Goal: Task Accomplishment & Management: Manage account settings

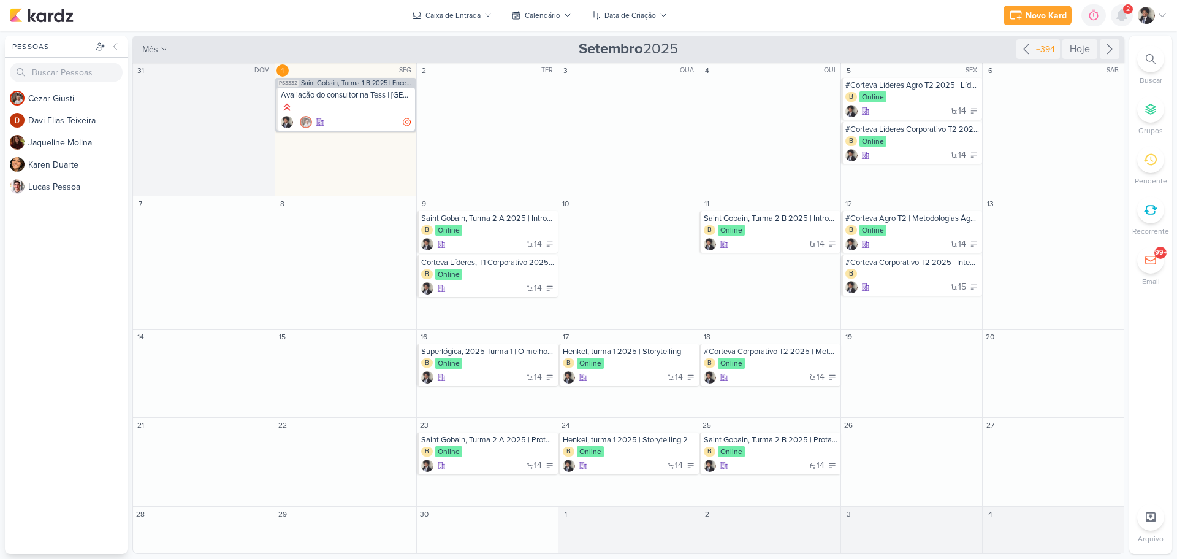
click at [1121, 16] on icon at bounding box center [1122, 15] width 10 height 11
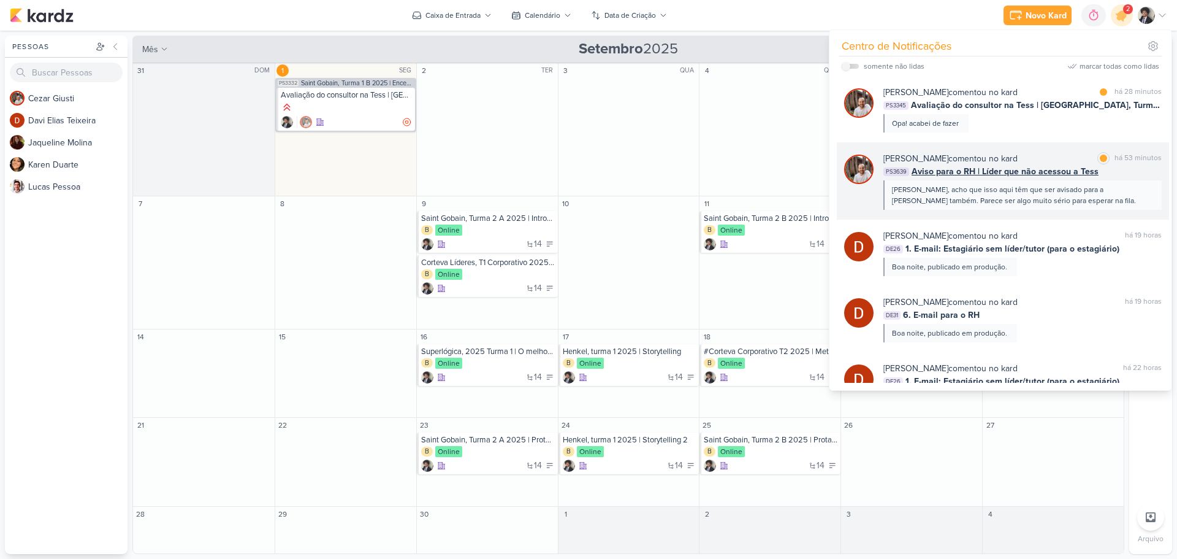
click at [970, 169] on span "Aviso para o RH | Líder que não acessou a Tess" at bounding box center [1005, 171] width 187 height 13
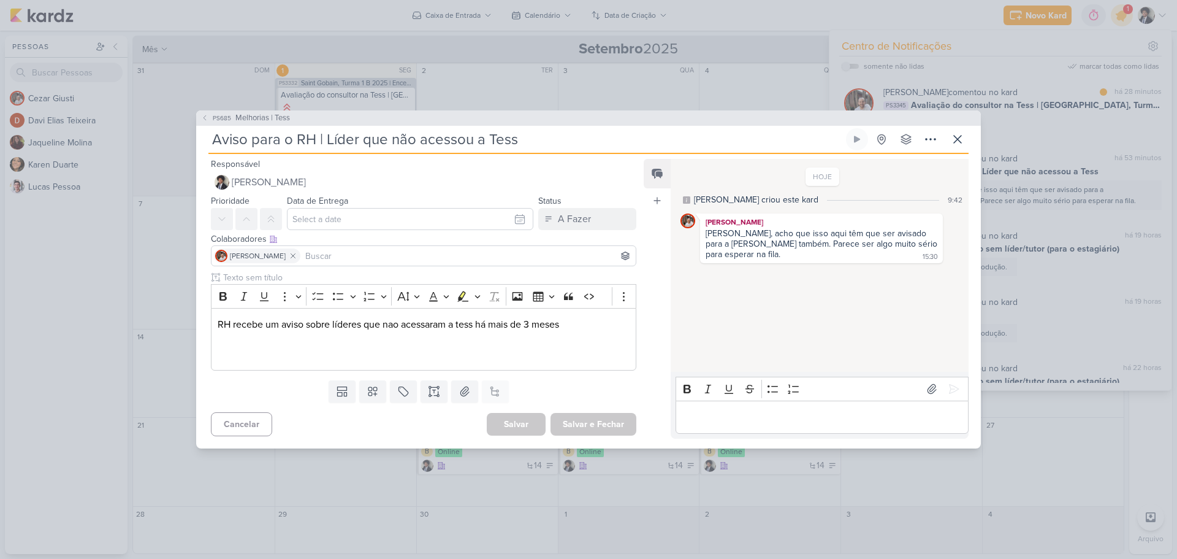
click at [348, 259] on input at bounding box center [468, 255] width 331 height 15
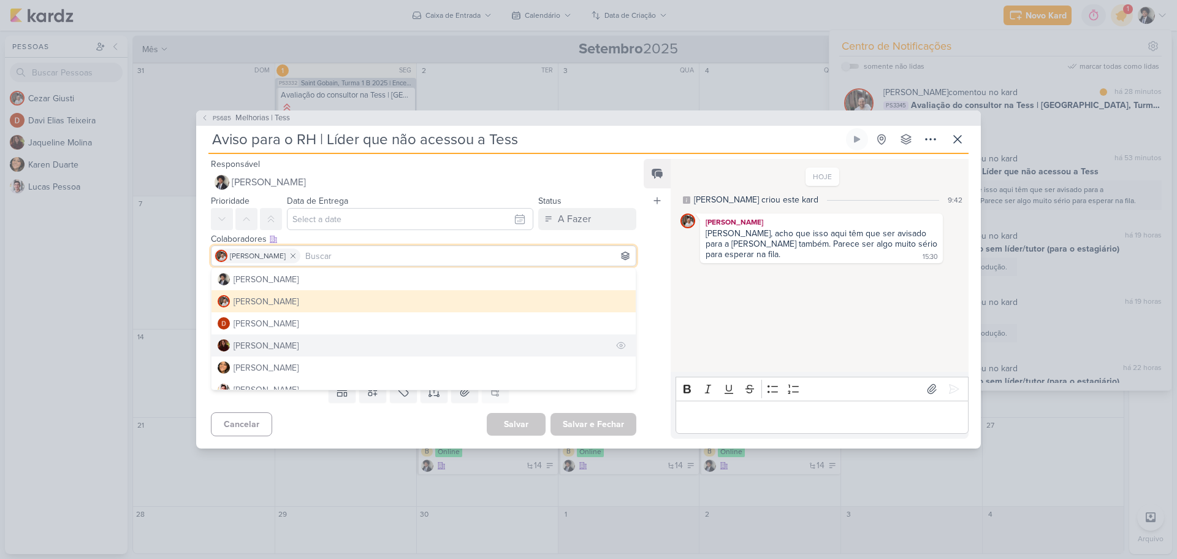
click at [288, 342] on div "[PERSON_NAME]" at bounding box center [266, 345] width 65 height 13
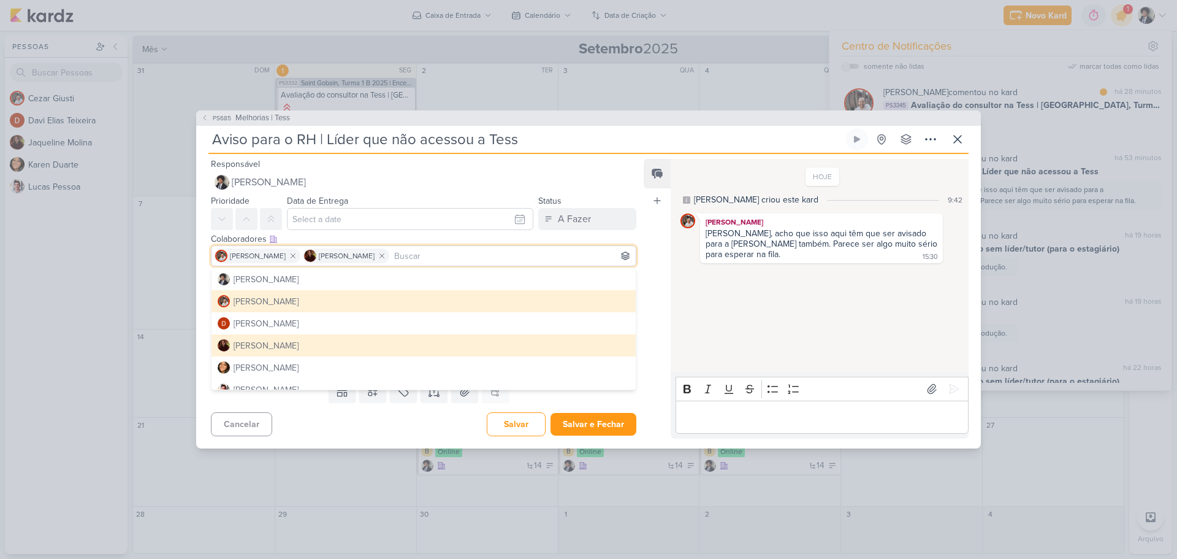
click at [202, 283] on div "Clique para deixar o item visível somente à membros da sua organização Rich Tex…" at bounding box center [418, 323] width 445 height 104
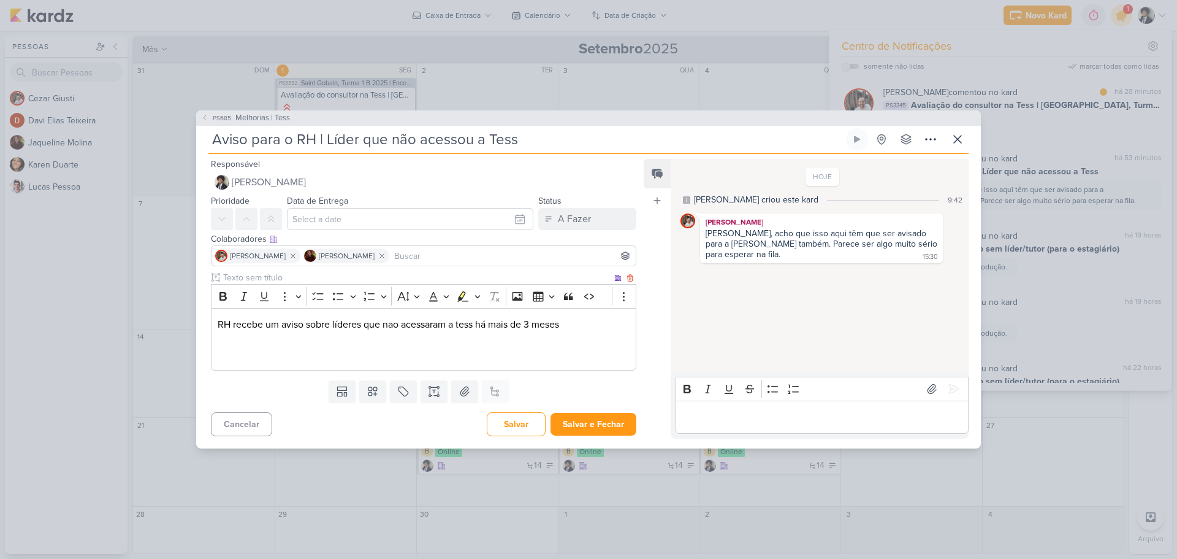
click at [577, 326] on p "RH recebe um aviso sobre líderes que nao acessaram a tess há mais de 3 meses" at bounding box center [424, 324] width 412 height 15
click at [608, 424] on button "Salvar e Fechar" at bounding box center [594, 424] width 86 height 23
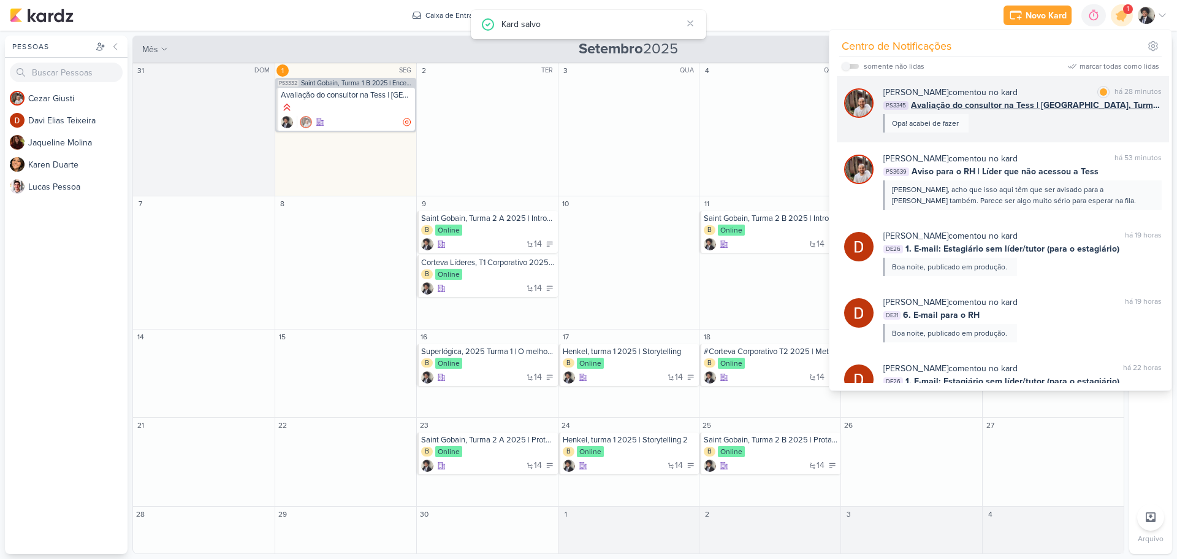
click at [1012, 104] on span "Avaliação do consultor na Tess | [GEOGRAPHIC_DATA], Turma 1 B 2025 | Encerramen…" at bounding box center [1036, 105] width 251 height 13
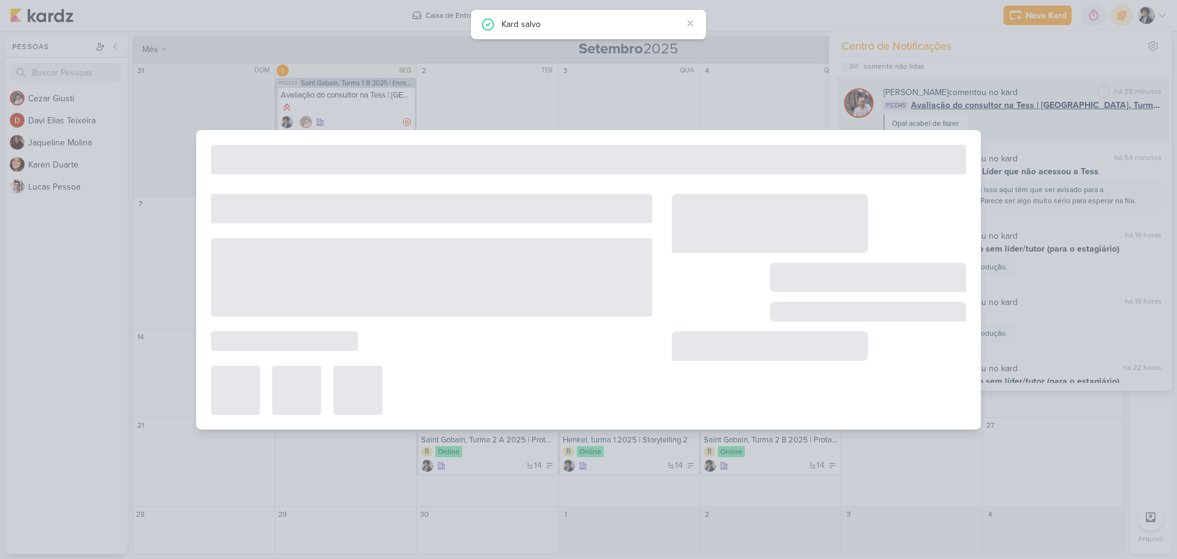
type input "Avaliação do consultor na Tess | [GEOGRAPHIC_DATA], Turma 1 B 2025 | Encerramen…"
type input "[DATE] 23:59"
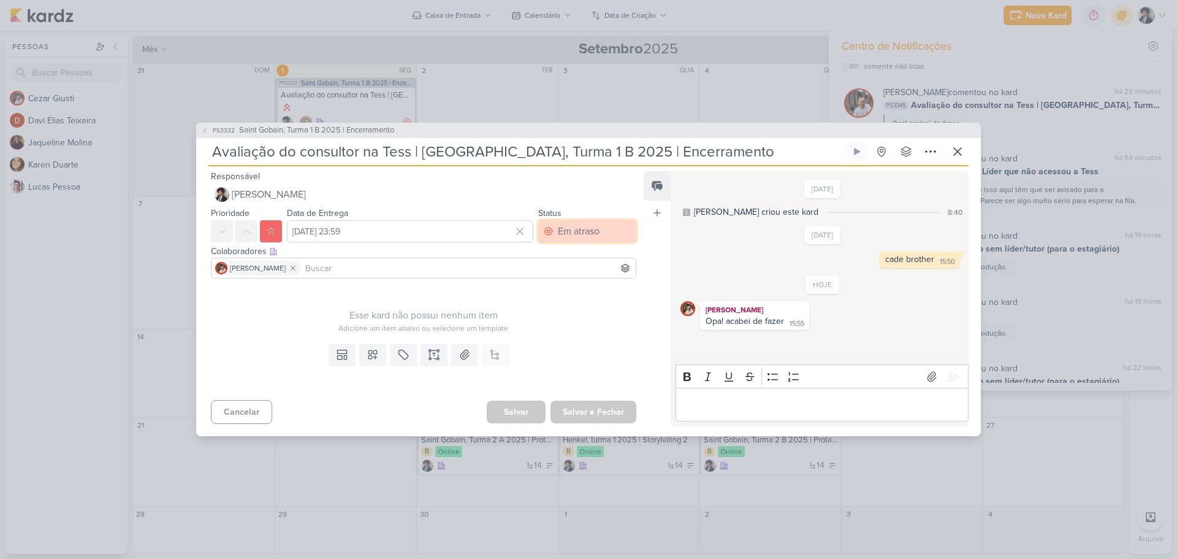
click at [587, 234] on div "Em atraso" at bounding box center [579, 231] width 42 height 15
click at [576, 320] on div "Finalizado" at bounding box center [570, 319] width 38 height 13
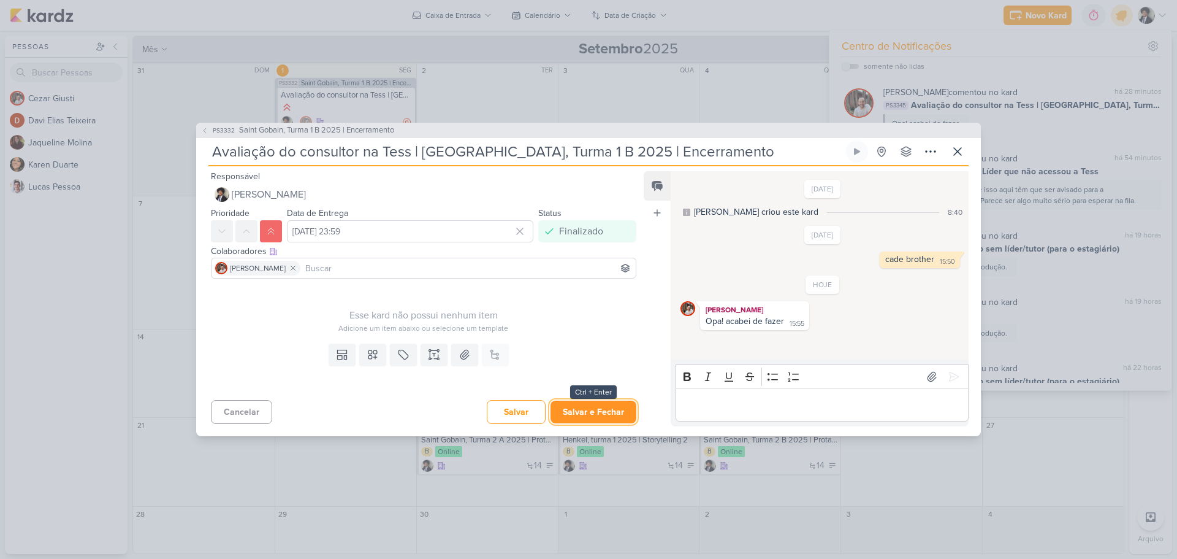
click at [593, 411] on button "Salvar e Fechar" at bounding box center [594, 411] width 86 height 23
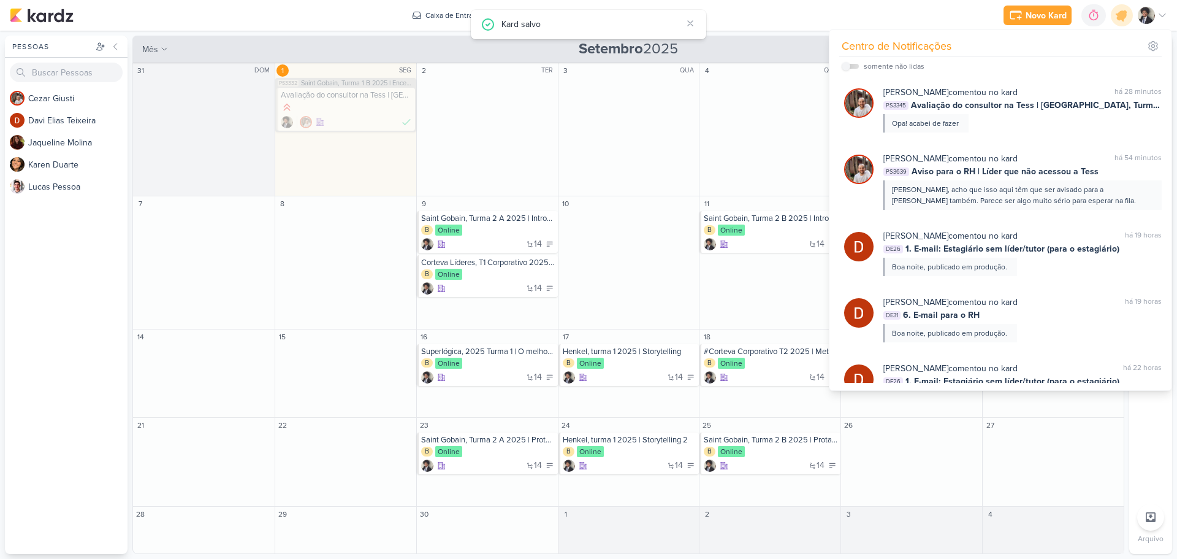
click at [826, 21] on div "Novo Kard Ctrl + k 0h0m Sessão desligada... Hoje 0h0m Semana 0h0m Mês 0h0m" at bounding box center [589, 15] width 1158 height 31
